Goal: Feedback & Contribution: Submit feedback/report problem

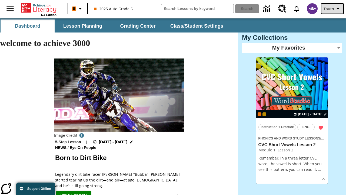
click at [333, 9] on span "Tauto" at bounding box center [329, 9] width 10 height 6
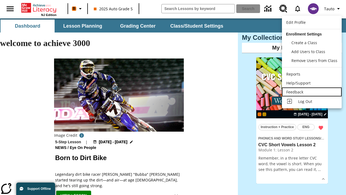
click at [312, 92] on div "Feedback" at bounding box center [312, 92] width 51 height 6
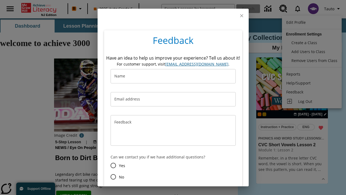
click at [145, 191] on button "Submit" at bounding box center [144, 196] width 21 height 10
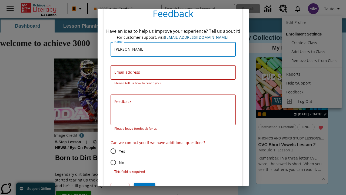
type input "[PERSON_NAME]"
type input "[EMAIL_ADDRESS][DOMAIN_NAME]"
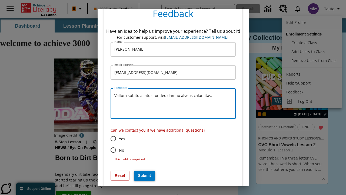
type textarea "Vallum subito allatus tondeo damno alveus calamitas."
click at [113, 150] on input "No" at bounding box center [113, 149] width 11 height 11
click at [145, 170] on button "Submit" at bounding box center [144, 175] width 21 height 10
radio input "false"
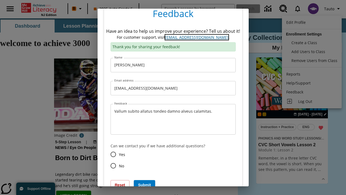
click at [197, 37] on link "[EMAIL_ADDRESS][DOMAIN_NAME]" at bounding box center [196, 37] width 63 height 5
